Goal: Information Seeking & Learning: Learn about a topic

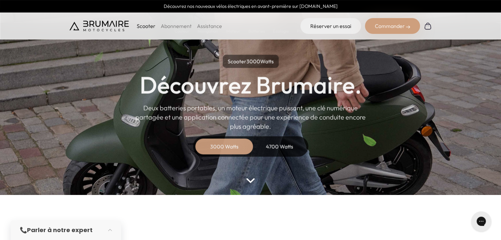
scroll to position [18, 0]
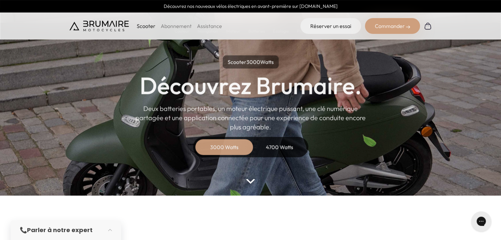
click at [268, 149] on div "4700 Watts" at bounding box center [279, 147] width 53 height 16
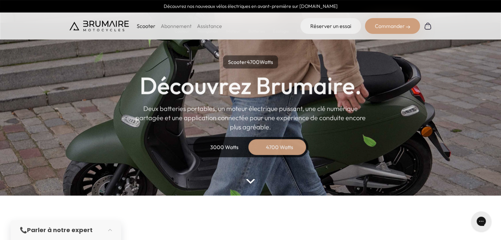
click at [228, 148] on div "3000 Watts" at bounding box center [224, 147] width 53 height 16
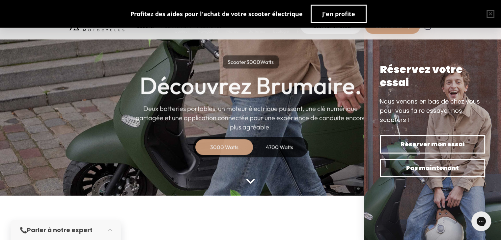
click at [286, 153] on div "4700 Watts" at bounding box center [279, 147] width 53 height 16
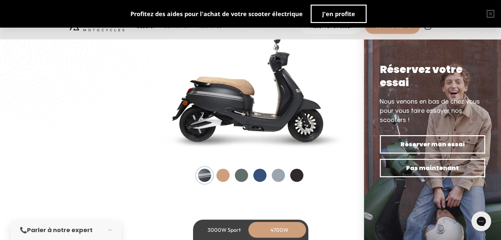
scroll to position [699, 0]
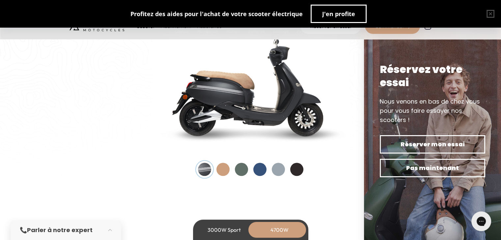
click at [299, 169] on div at bounding box center [296, 169] width 13 height 13
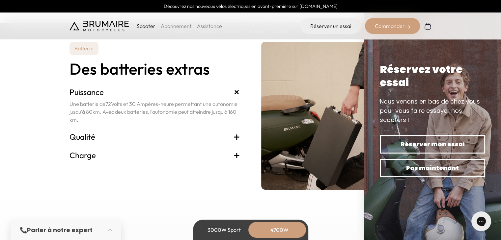
scroll to position [1443, 0]
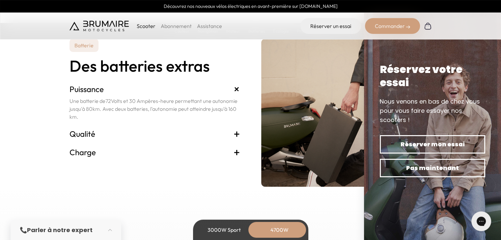
click at [195, 134] on h3 "Qualité +" at bounding box center [154, 134] width 171 height 11
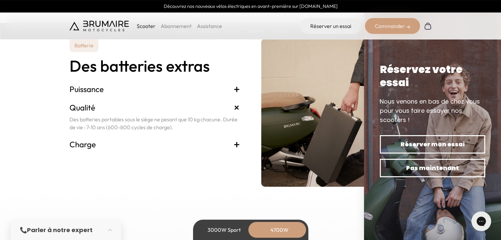
click at [123, 153] on div "Charge + Le chargeur peut être branché sur n'importe quelle prise électrique or…" at bounding box center [154, 144] width 171 height 18
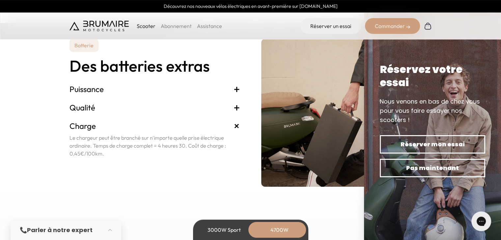
click at [153, 129] on h3 "Charge +" at bounding box center [154, 126] width 171 height 11
click at [157, 127] on h3 "Charge +" at bounding box center [154, 126] width 171 height 11
click at [223, 130] on h3 "Charge +" at bounding box center [154, 126] width 171 height 11
click at [235, 126] on span "+" at bounding box center [236, 126] width 12 height 12
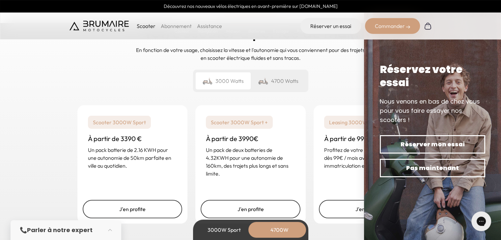
scroll to position [1643, 0]
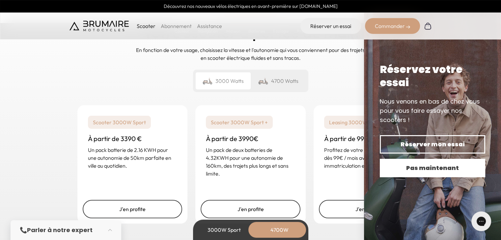
click at [414, 174] on button "Pas maintenant" at bounding box center [432, 168] width 105 height 18
